Goal: Task Accomplishment & Management: Complete application form

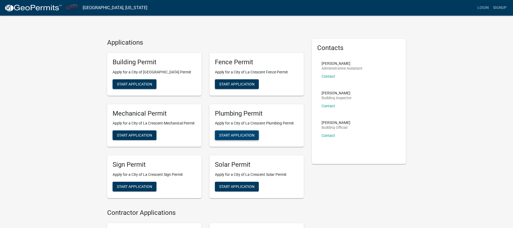
click at [253, 138] on button "Start Application" at bounding box center [237, 136] width 44 height 10
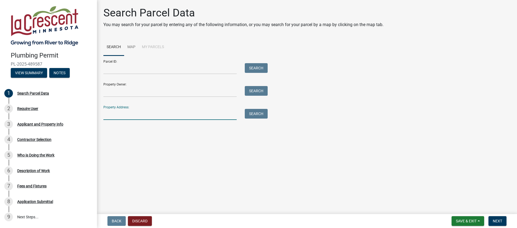
click at [125, 113] on input "Property Address:" at bounding box center [169, 114] width 133 height 11
type input "912 [GEOGRAPHIC_DATA]"
click at [262, 115] on button "Search" at bounding box center [256, 114] width 23 height 10
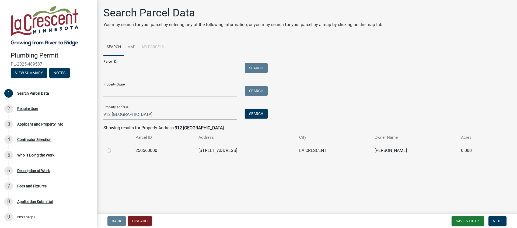
click at [113, 148] on label at bounding box center [113, 148] width 0 height 0
click at [113, 151] on input "radio" at bounding box center [114, 149] width 3 height 3
radio input "true"
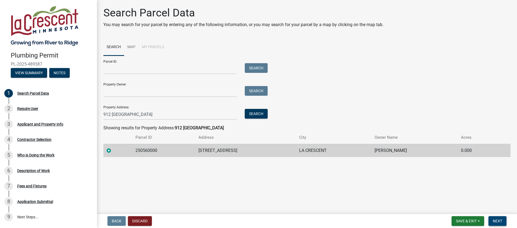
click at [497, 220] on span "Next" at bounding box center [497, 221] width 9 height 4
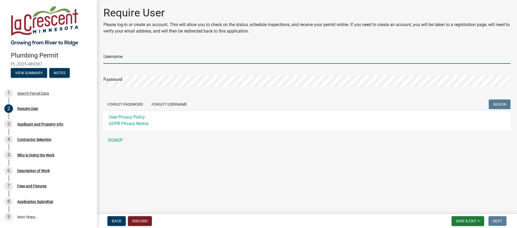
type input "MaxwellWhite"
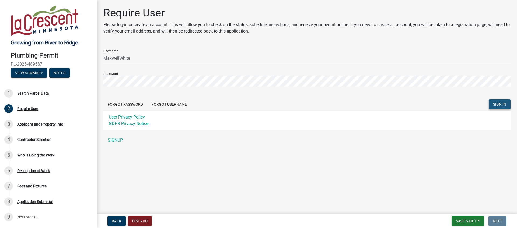
click at [496, 106] on span "SIGN IN" at bounding box center [499, 104] width 13 height 4
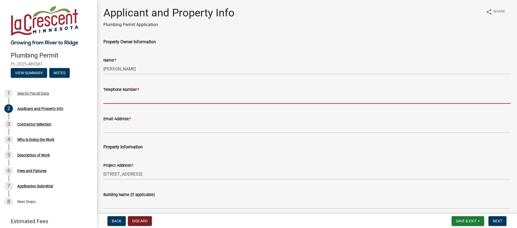
click at [155, 99] on input "Telephone Number: *" at bounding box center [306, 98] width 407 height 11
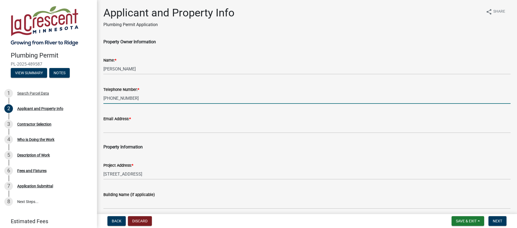
type input "[PHONE_NUMBER]"
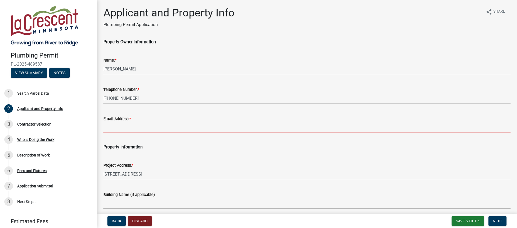
click at [155, 132] on input "Email Address: *" at bounding box center [306, 127] width 407 height 11
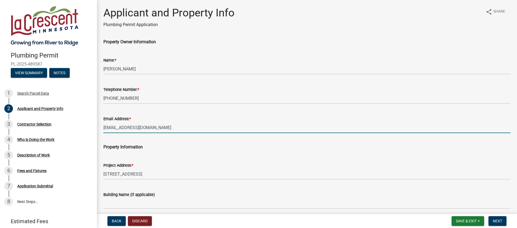
click at [110, 128] on input "[EMAIL_ADDRESS][DOMAIN_NAME]" at bounding box center [306, 127] width 407 height 11
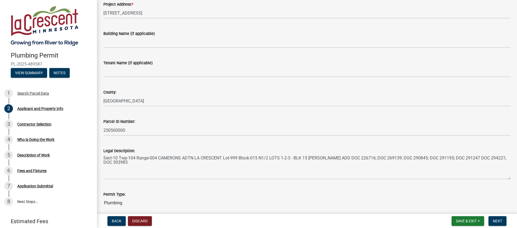
scroll to position [184, 0]
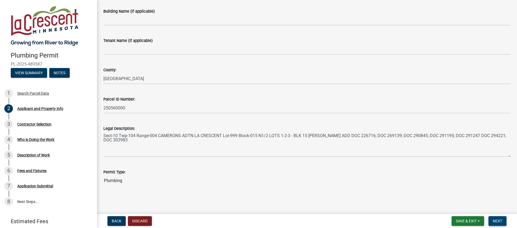
type input "[EMAIL_ADDRESS][DOMAIN_NAME]"
click at [502, 221] on span "Next" at bounding box center [497, 221] width 9 height 4
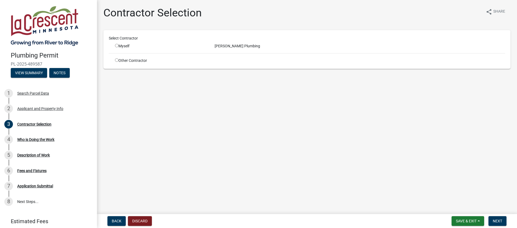
click at [117, 46] on input "radio" at bounding box center [116, 45] width 3 height 3
radio input "true"
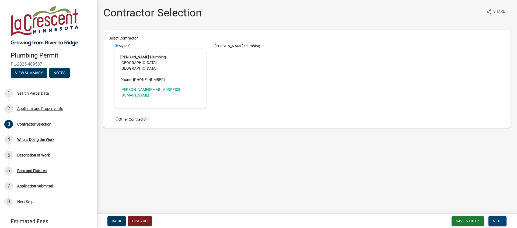
click at [495, 221] on span "Next" at bounding box center [497, 221] width 9 height 4
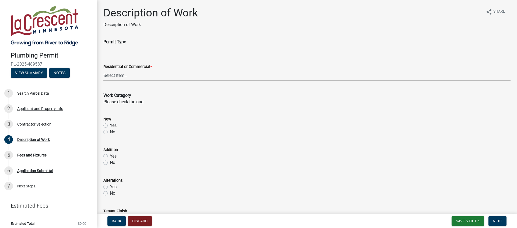
click at [147, 77] on select "Select Item... Residential Commercial" at bounding box center [306, 75] width 407 height 11
click at [103, 70] on select "Select Item... Residential Commercial" at bounding box center [306, 75] width 407 height 11
select select "59bf33d4-9d5c-4e7c-8b9a-7c1b13f00426"
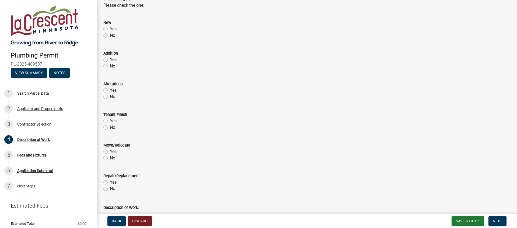
scroll to position [116, 0]
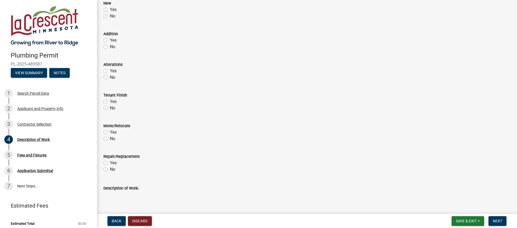
click at [110, 163] on label "Yes" at bounding box center [113, 163] width 7 height 6
click at [110, 163] on input "Yes" at bounding box center [111, 161] width 3 height 3
radio input "true"
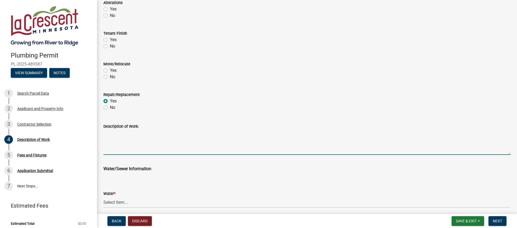
click at [122, 136] on textarea "Description of Work:" at bounding box center [306, 142] width 407 height 25
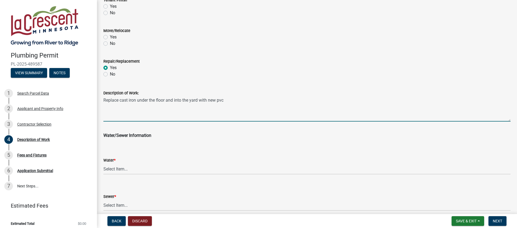
scroll to position [236, 0]
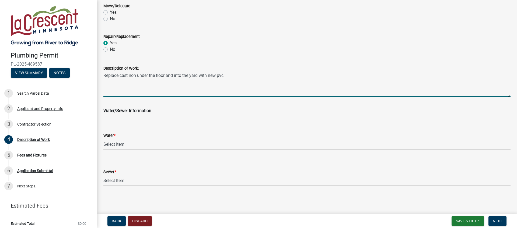
type textarea "Replace cast iron under the floor and into the yard with new pvc"
click at [132, 179] on select "Select Item... City Sewer Septic" at bounding box center [306, 180] width 407 height 11
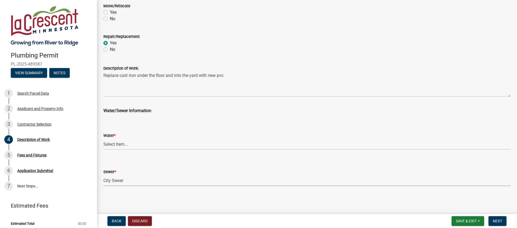
click at [103, 175] on select "Select Item... City Sewer Septic" at bounding box center [306, 180] width 407 height 11
select select "4af7cc83-1d25-4c0b-a329-4ae30bd591bb"
click at [129, 143] on select "Select Item... City Water Well" at bounding box center [306, 144] width 407 height 11
click at [103, 139] on select "Select Item... City Water Well" at bounding box center [306, 144] width 407 height 11
select select "28f4028a-693d-415b-8130-38cfe69d94b3"
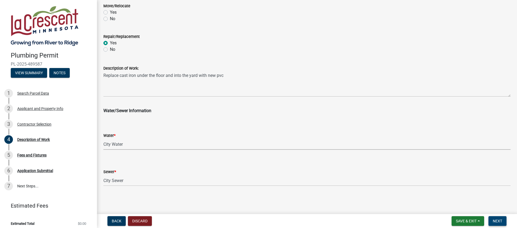
click at [500, 220] on span "Next" at bounding box center [497, 221] width 9 height 4
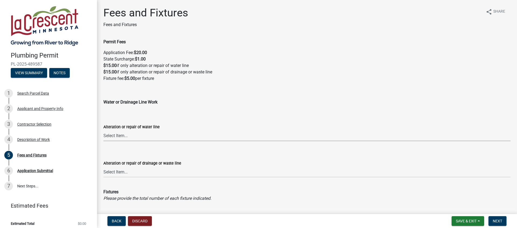
click at [154, 133] on select "Select Item... Yes No" at bounding box center [306, 135] width 407 height 11
click at [103, 130] on select "Select Item... Yes No" at bounding box center [306, 135] width 407 height 11
select select "9d84ce03-c36d-40f3-9b93-88e519f34212"
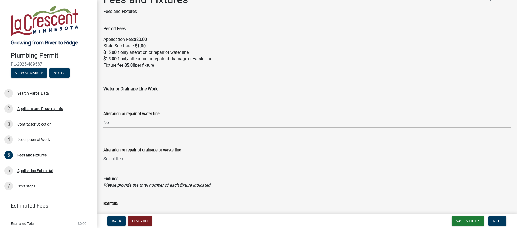
scroll to position [14, 0]
click at [120, 158] on select "Select Item... Yes No" at bounding box center [306, 158] width 407 height 11
click at [103, 153] on select "Select Item... Yes No" at bounding box center [306, 158] width 407 height 11
select select "188c4fdd-bc05-443c-86b2-fc298aef5405"
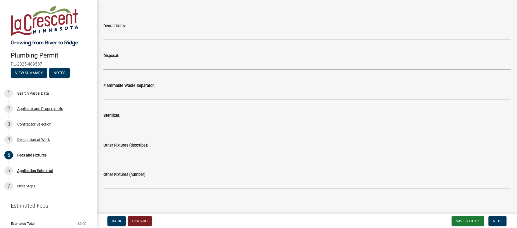
scroll to position [911, 0]
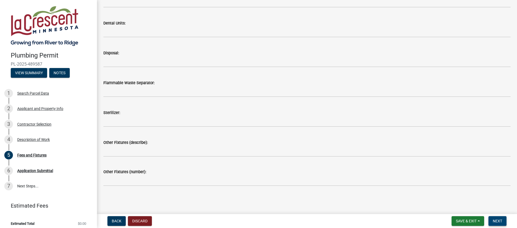
click at [495, 220] on span "Next" at bounding box center [497, 221] width 9 height 4
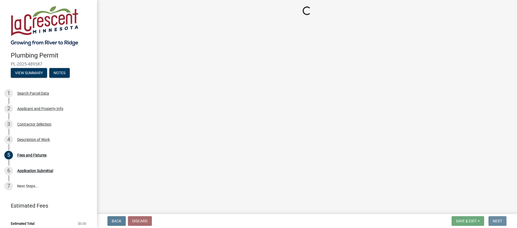
scroll to position [0, 0]
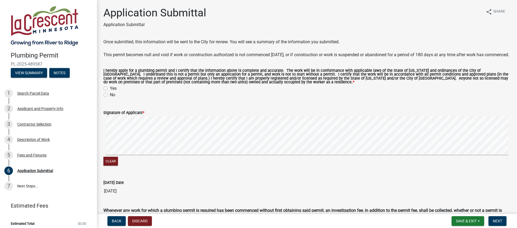
click at [110, 92] on label "Yes" at bounding box center [113, 88] width 7 height 6
click at [110, 89] on input "Yes" at bounding box center [111, 86] width 3 height 3
radio input "true"
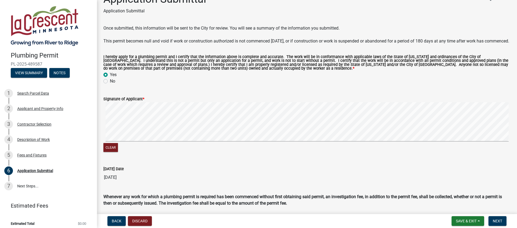
scroll to position [40, 0]
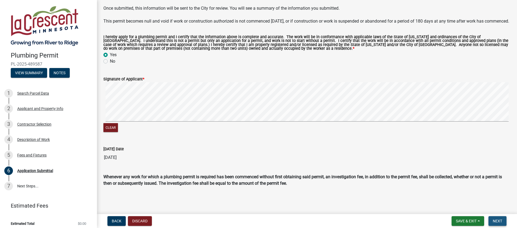
click at [498, 222] on span "Next" at bounding box center [497, 221] width 9 height 4
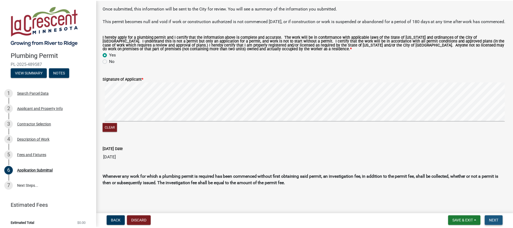
scroll to position [0, 0]
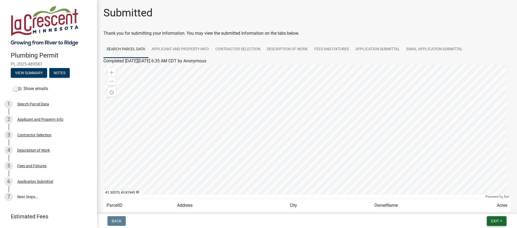
click at [493, 223] on span "Exit" at bounding box center [495, 221] width 8 height 4
click at [488, 211] on button "Save & Exit" at bounding box center [484, 207] width 43 height 13
